Goal: Transaction & Acquisition: Purchase product/service

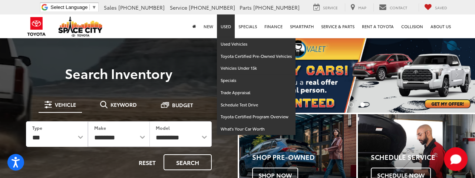
click at [228, 24] on link "Used" at bounding box center [226, 26] width 18 height 24
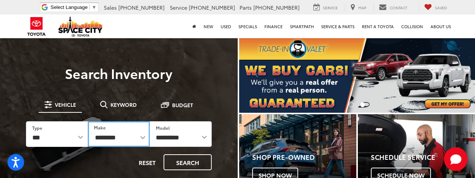
click at [143, 136] on select "**********" at bounding box center [119, 134] width 62 height 26
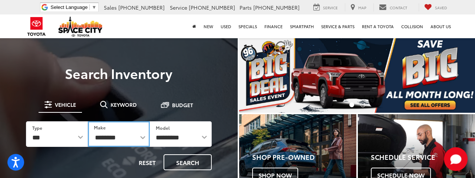
select select "***"
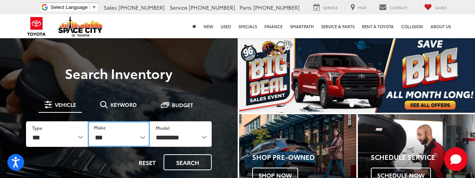
click at [88, 121] on select "**********" at bounding box center [119, 134] width 62 height 26
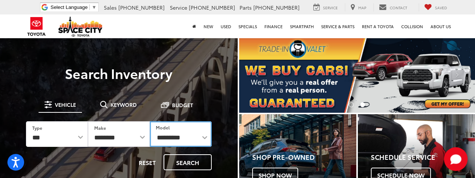
click at [180, 136] on select "********* ****** ********* *******" at bounding box center [181, 134] width 62 height 26
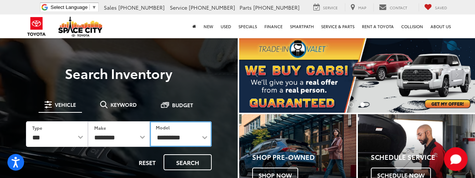
select select "******"
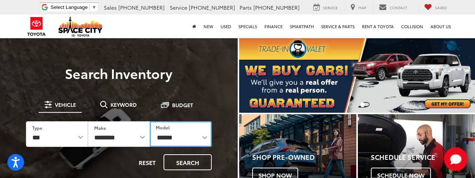
click at [150, 121] on select "********* ****** ********* *******" at bounding box center [181, 134] width 62 height 26
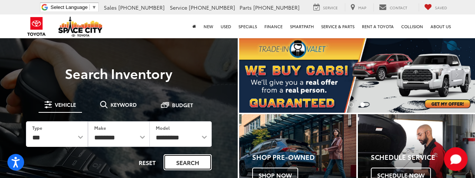
click at [188, 167] on button "Search" at bounding box center [187, 162] width 48 height 16
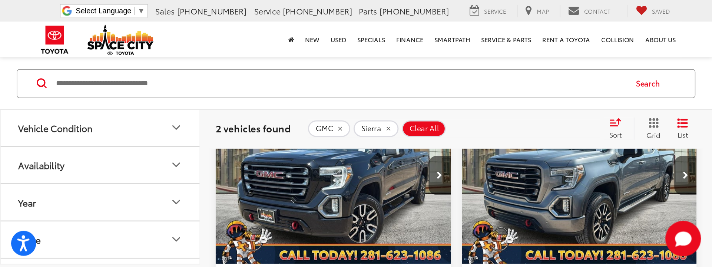
scroll to position [148, 0]
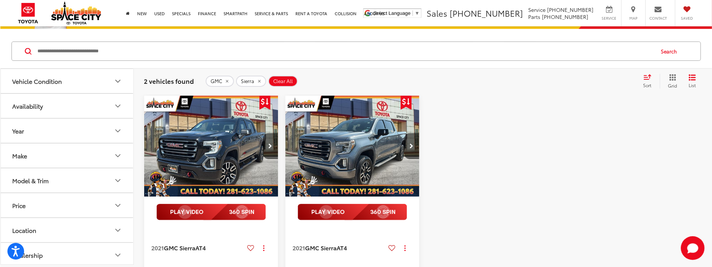
click at [219, 135] on img "2021 GMC Sierra AT4 0" at bounding box center [211, 146] width 135 height 101
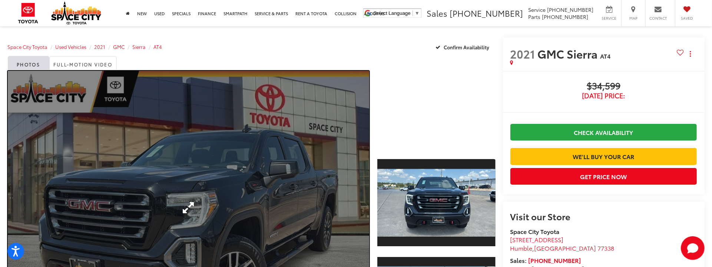
click at [249, 148] on link "Expand Photo 0" at bounding box center [189, 208] width 362 height 274
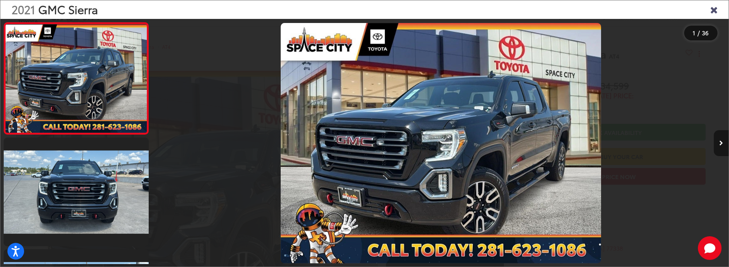
click at [712, 139] on button "Next image" at bounding box center [721, 143] width 15 height 26
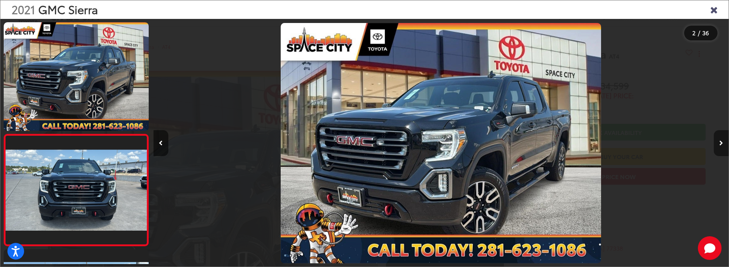
scroll to position [69, 0]
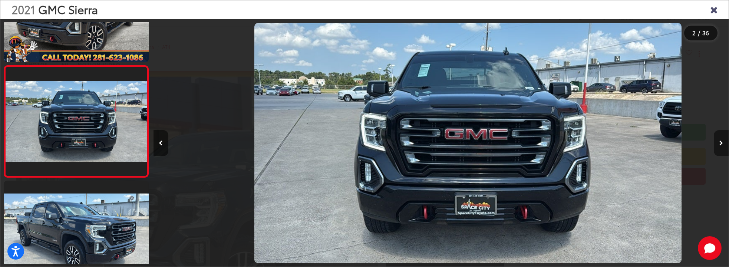
click at [712, 139] on button "Next image" at bounding box center [721, 143] width 15 height 26
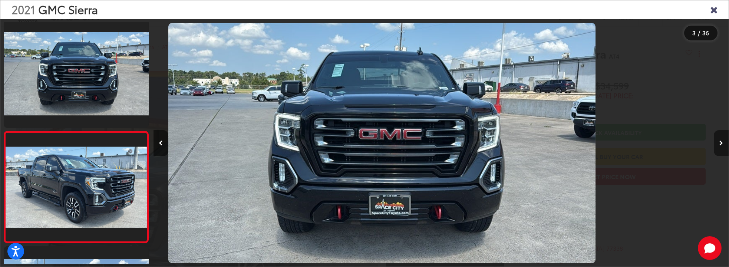
scroll to position [0, 859]
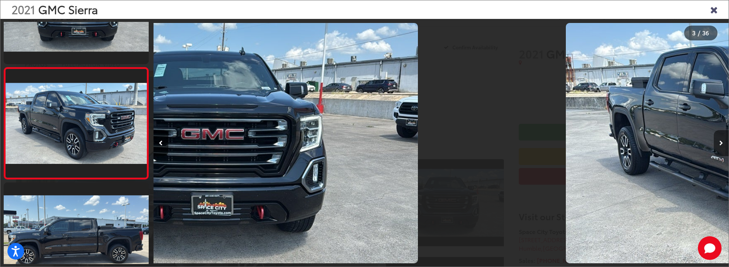
click at [712, 139] on button "Next image" at bounding box center [721, 143] width 15 height 26
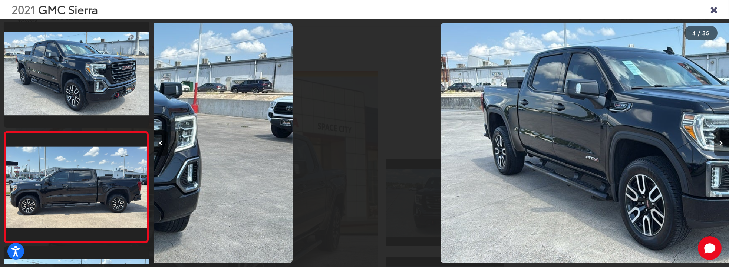
scroll to position [0, 1028]
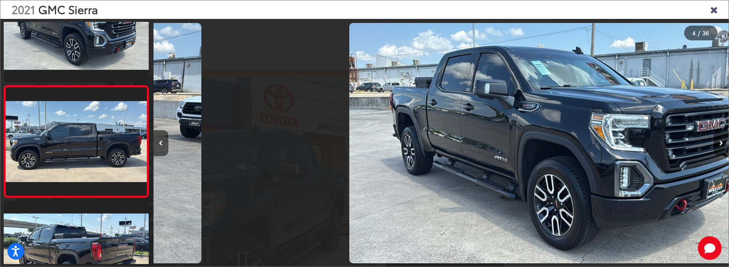
click at [712, 139] on button "Next image" at bounding box center [721, 143] width 15 height 26
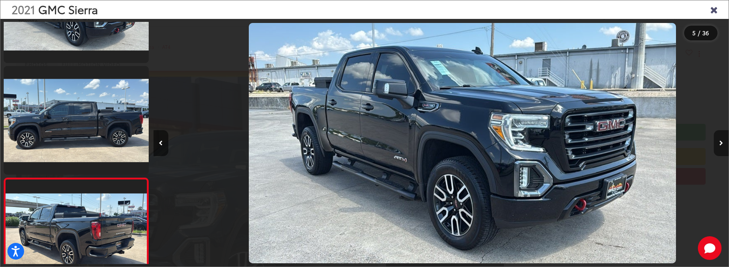
scroll to position [0, 0]
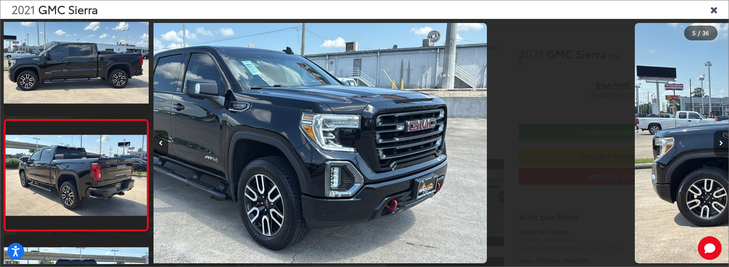
click at [712, 139] on button "Next image" at bounding box center [721, 143] width 15 height 26
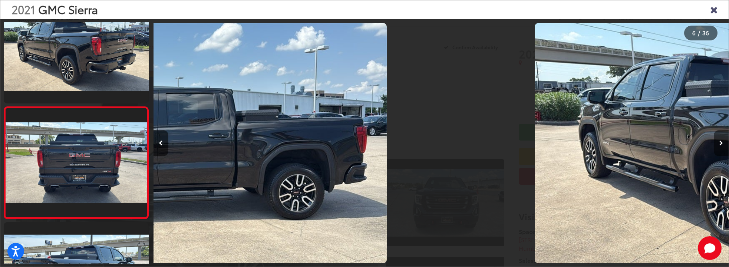
click at [712, 139] on button "Next image" at bounding box center [721, 143] width 15 height 26
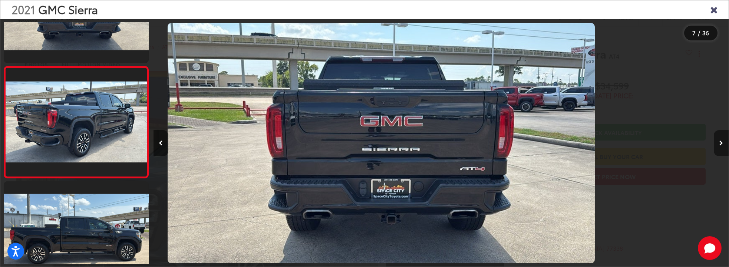
click at [712, 139] on button "Next image" at bounding box center [721, 143] width 15 height 26
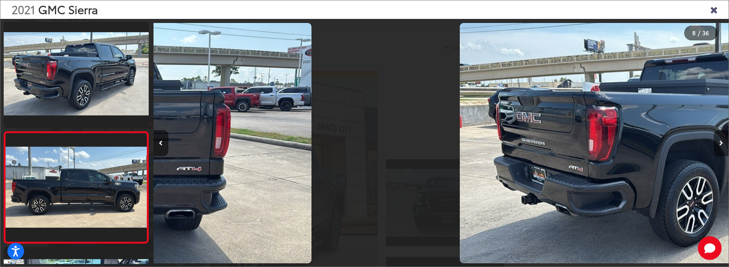
scroll to position [738, 0]
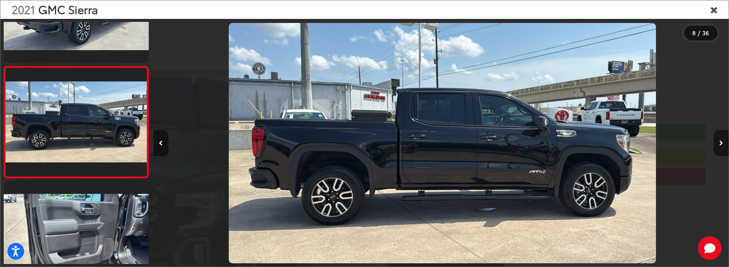
click at [712, 139] on button "Next image" at bounding box center [721, 143] width 15 height 26
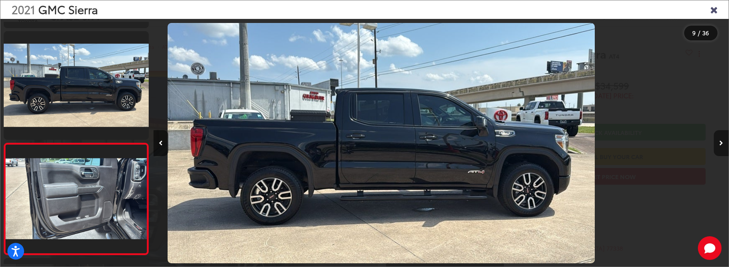
scroll to position [0, 4238]
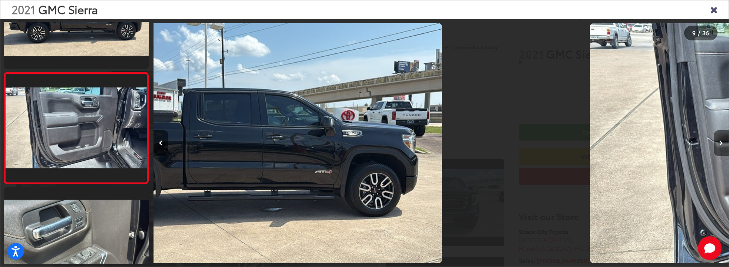
click at [712, 139] on button "Next image" at bounding box center [721, 143] width 15 height 26
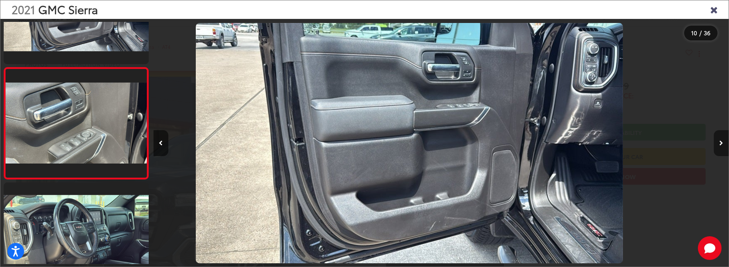
click at [712, 139] on button "Next image" at bounding box center [721, 143] width 15 height 26
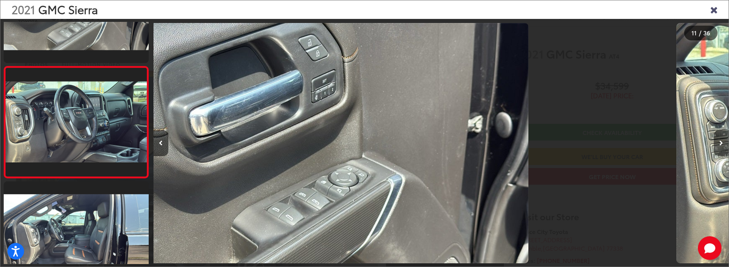
click at [712, 139] on button "Next image" at bounding box center [721, 143] width 15 height 26
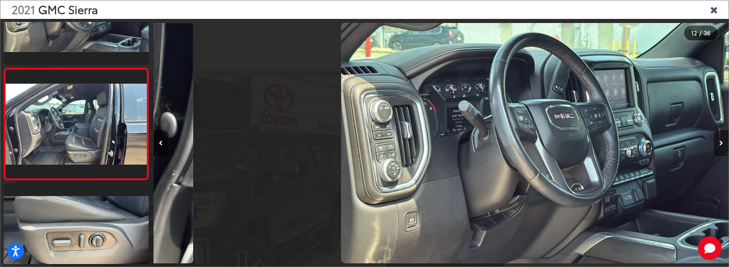
click at [712, 139] on button "Next image" at bounding box center [721, 143] width 15 height 26
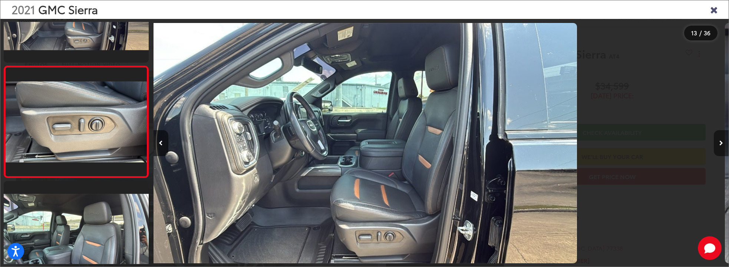
click at [712, 139] on button "Next image" at bounding box center [721, 143] width 15 height 26
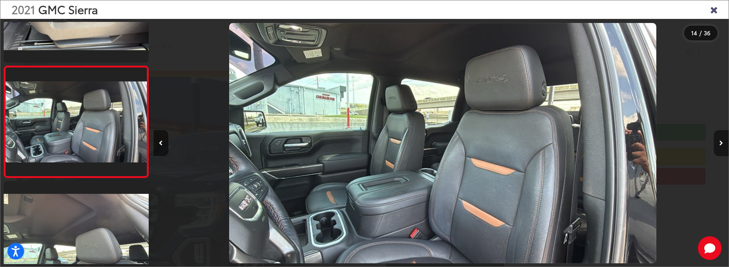
click at [712, 139] on button "Next image" at bounding box center [721, 143] width 15 height 26
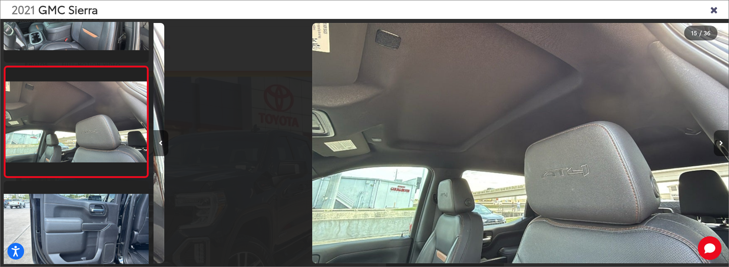
click at [712, 139] on button "Next image" at bounding box center [721, 143] width 15 height 26
